Goal: Information Seeking & Learning: Learn about a topic

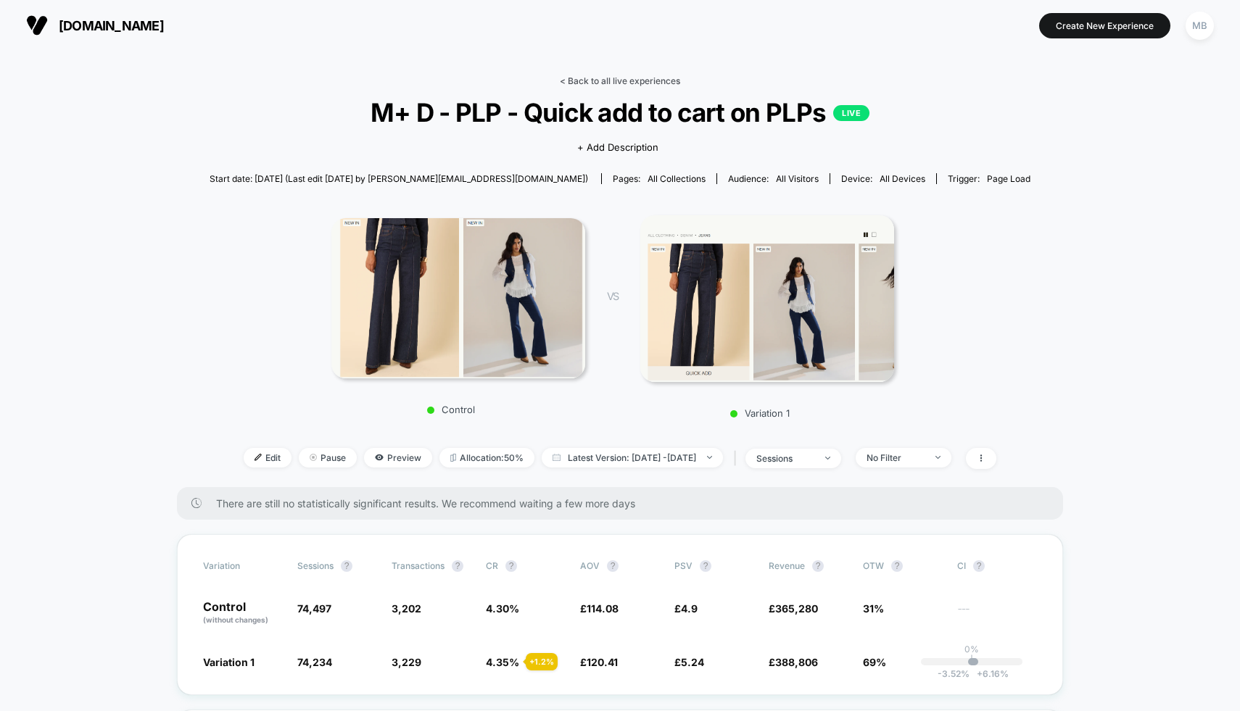
click at [595, 75] on link "< Back to all live experiences" at bounding box center [620, 80] width 120 height 11
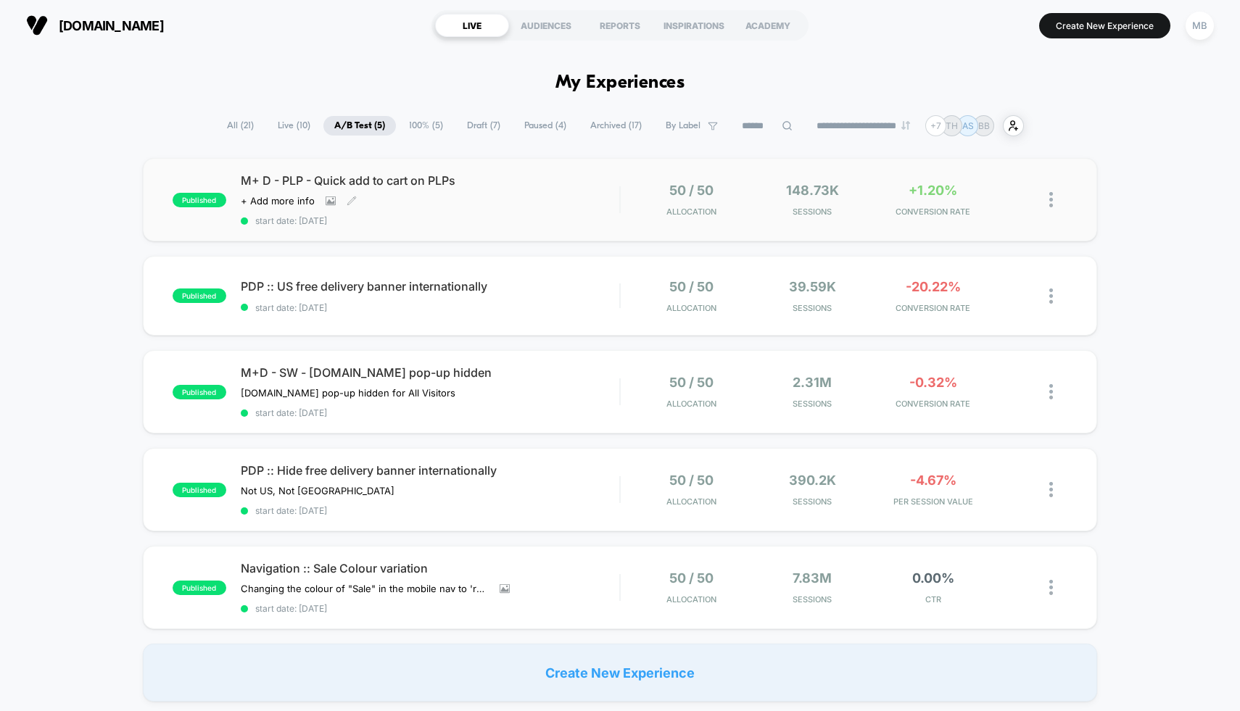
click at [599, 205] on div "M+ D - PLP - Quick add to cart on PLPs Click to view images Click to edit exper…" at bounding box center [430, 199] width 379 height 53
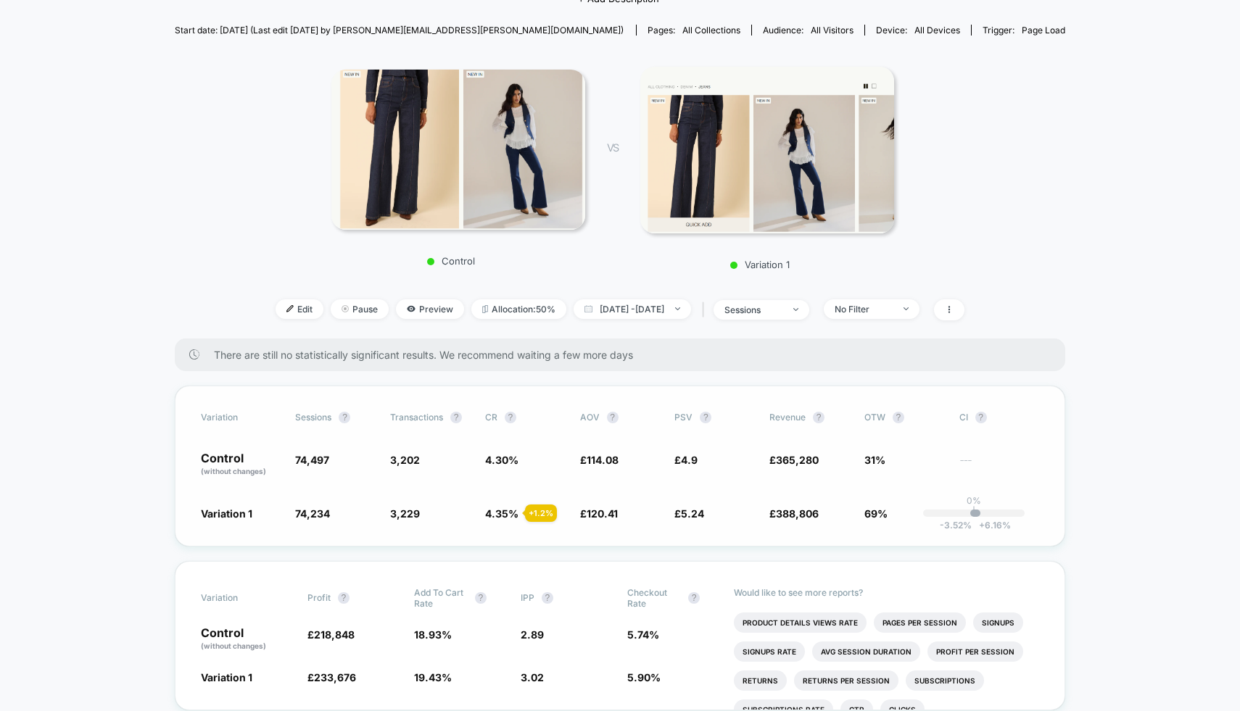
scroll to position [161, 0]
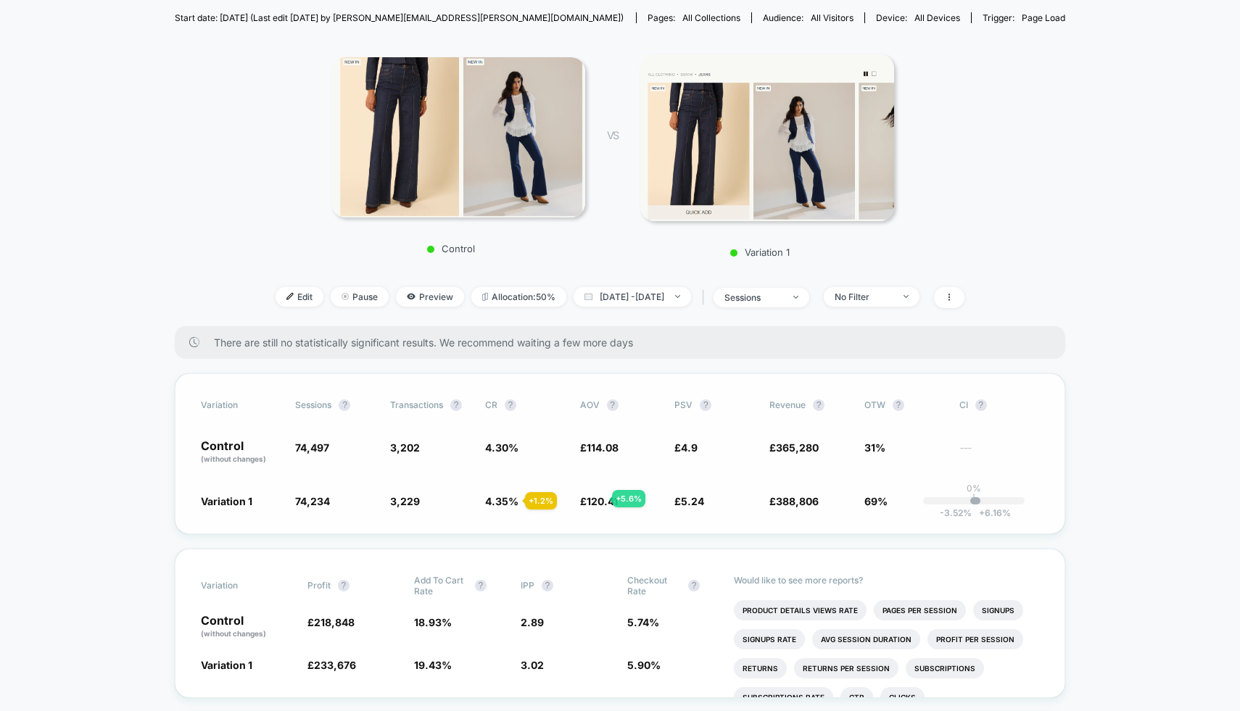
click at [595, 499] on span "120.41" at bounding box center [602, 501] width 31 height 12
